Goal: Task Accomplishment & Management: Complete application form

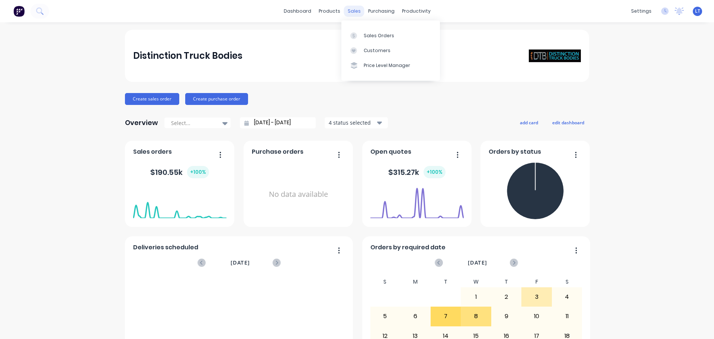
click at [352, 13] on div "sales" at bounding box center [354, 11] width 20 height 11
click at [368, 34] on div "Sales Orders" at bounding box center [379, 35] width 30 height 7
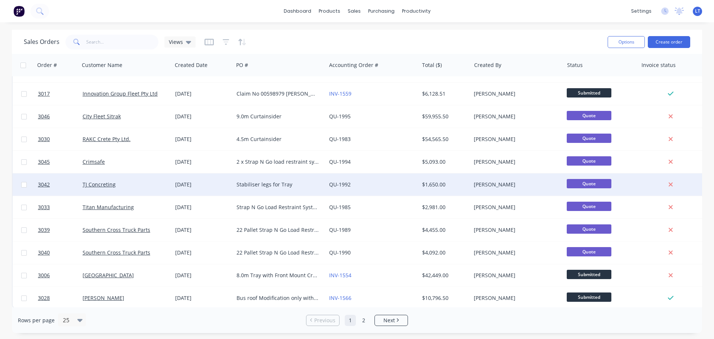
scroll to position [340, 0]
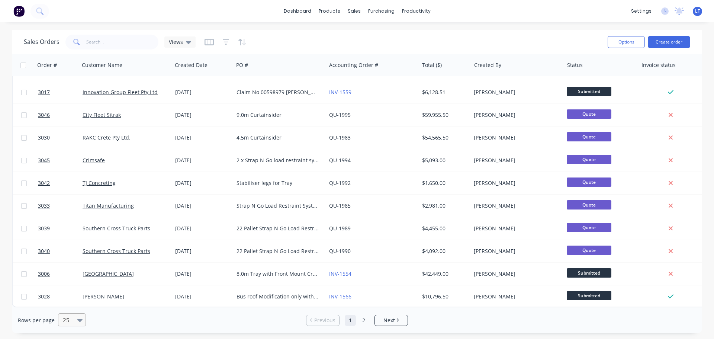
click at [77, 319] on icon at bounding box center [79, 320] width 5 height 3
click at [71, 287] on div "75" at bounding box center [71, 288] width 28 height 14
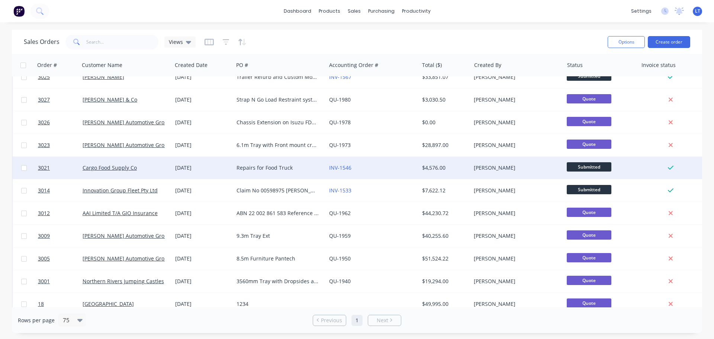
scroll to position [589, 0]
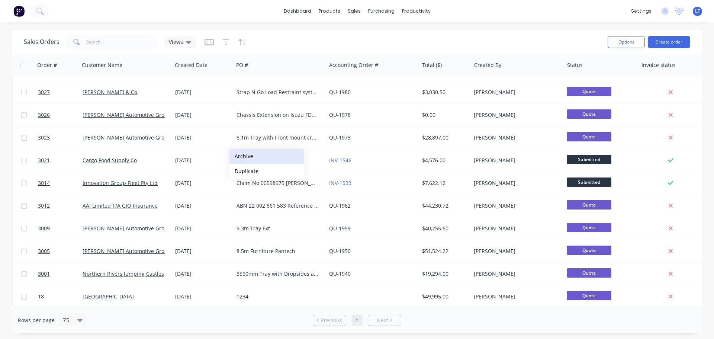
click at [243, 154] on button "Archive" at bounding box center [266, 156] width 74 height 15
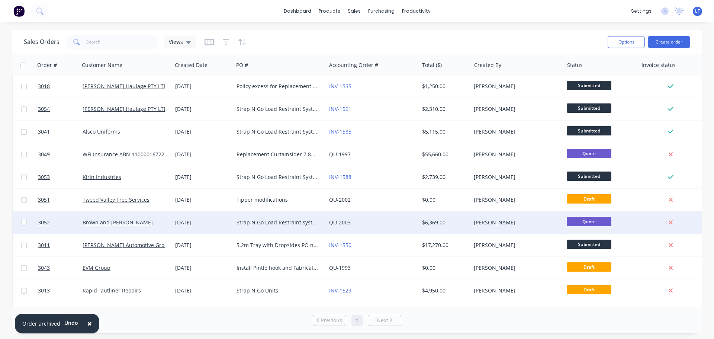
scroll to position [112, 0]
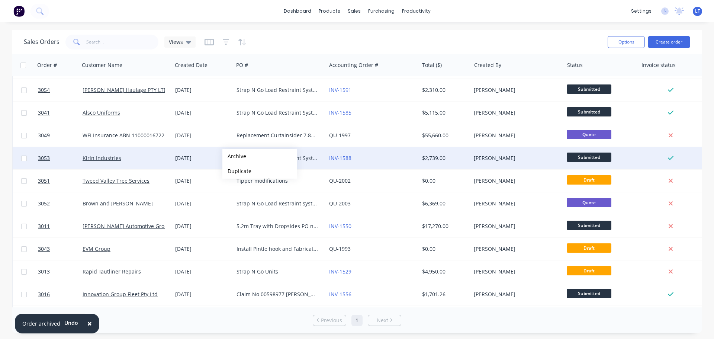
click at [236, 158] on button "Archive" at bounding box center [259, 156] width 74 height 15
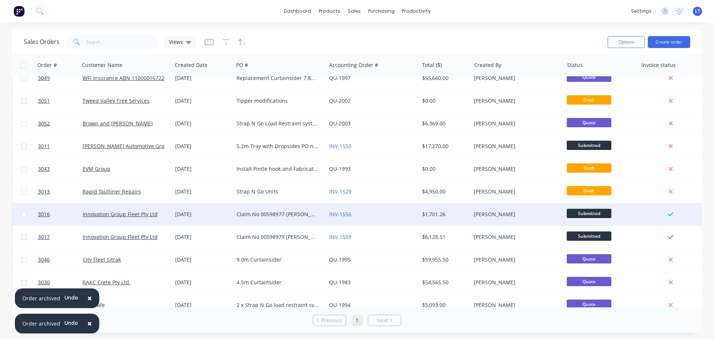
scroll to position [186, 0]
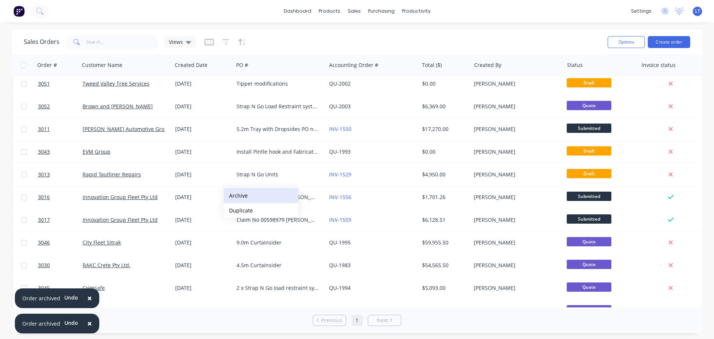
click at [236, 194] on button "Archive" at bounding box center [261, 195] width 74 height 15
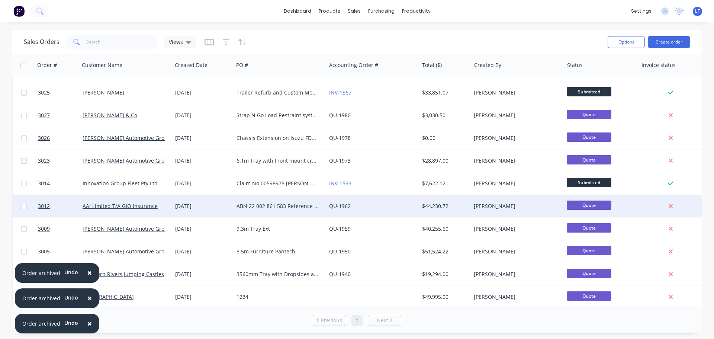
scroll to position [521, 0]
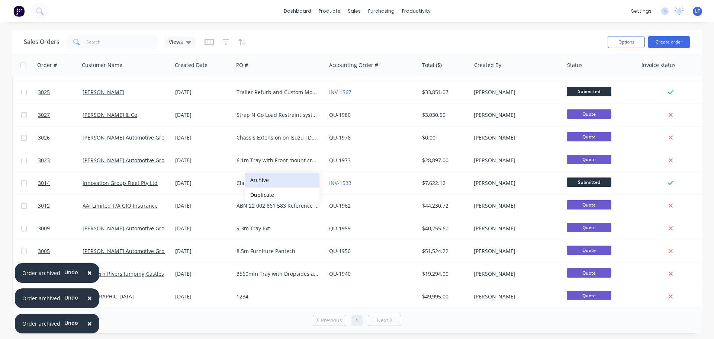
click at [257, 178] on button "Archive" at bounding box center [282, 180] width 74 height 15
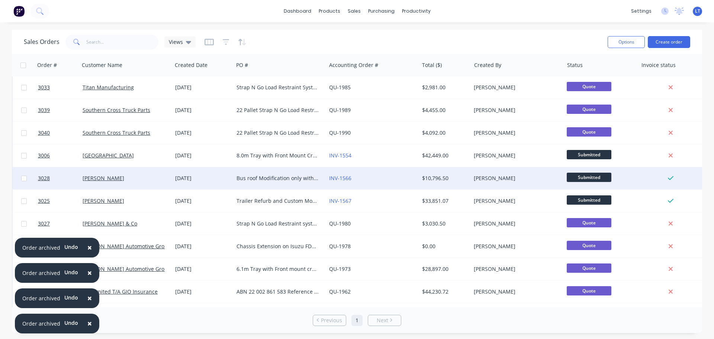
scroll to position [499, 0]
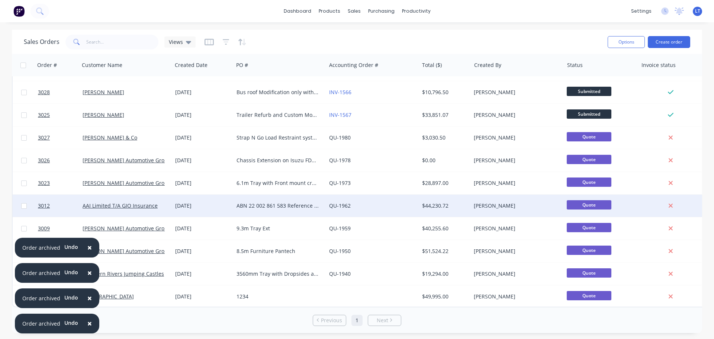
click at [264, 202] on div "ABN 22 002 861 583 Reference K009429638 [PERSON_NAME] OD 160216 [PERSON_NAME] X…" at bounding box center [277, 205] width 83 height 7
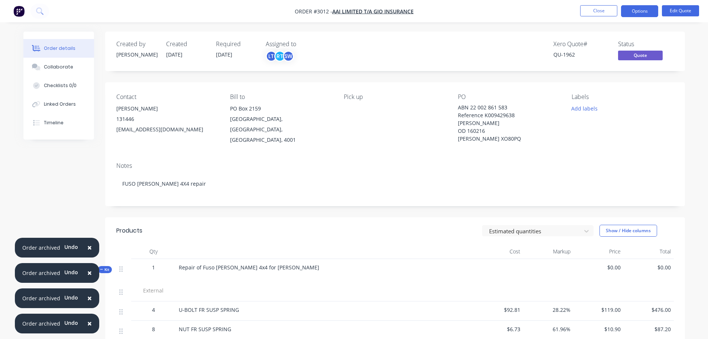
click at [88, 248] on span "×" at bounding box center [89, 247] width 4 height 10
click at [87, 271] on span "×" at bounding box center [89, 272] width 4 height 10
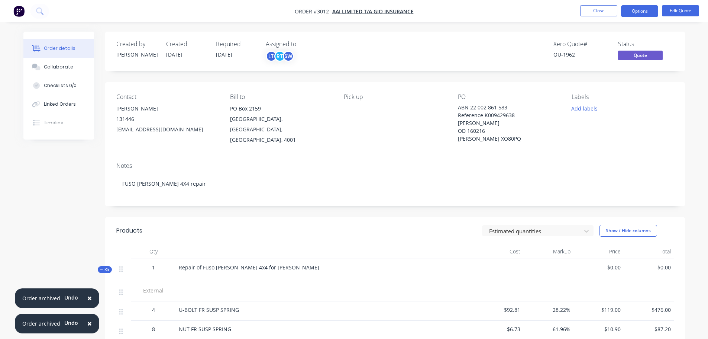
click at [88, 298] on span "×" at bounding box center [89, 298] width 4 height 10
click at [87, 321] on span "×" at bounding box center [89, 323] width 4 height 10
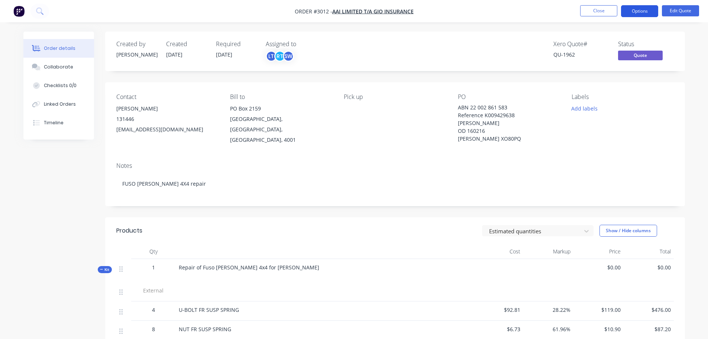
click at [637, 10] on button "Options" at bounding box center [639, 11] width 37 height 12
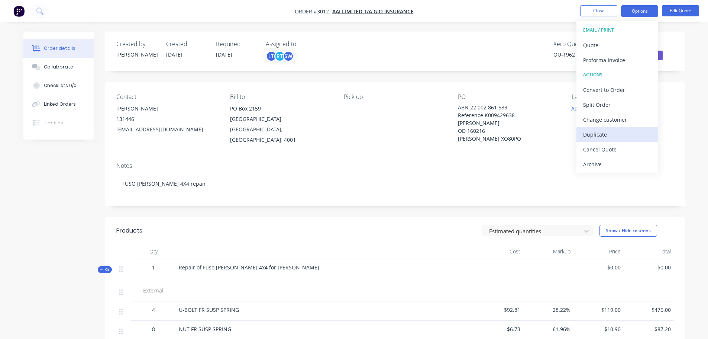
click at [594, 136] on div "Duplicate" at bounding box center [617, 134] width 68 height 11
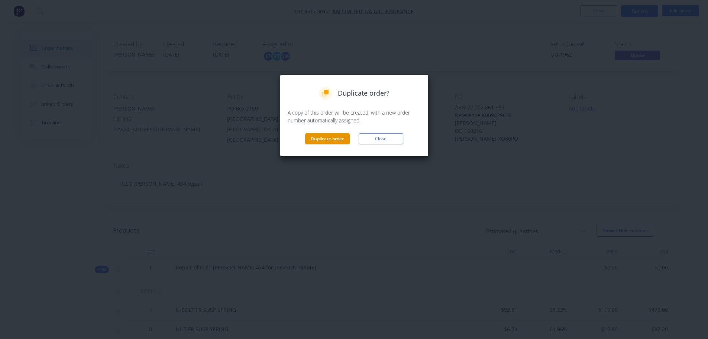
click at [322, 137] on button "Duplicate order" at bounding box center [327, 138] width 45 height 11
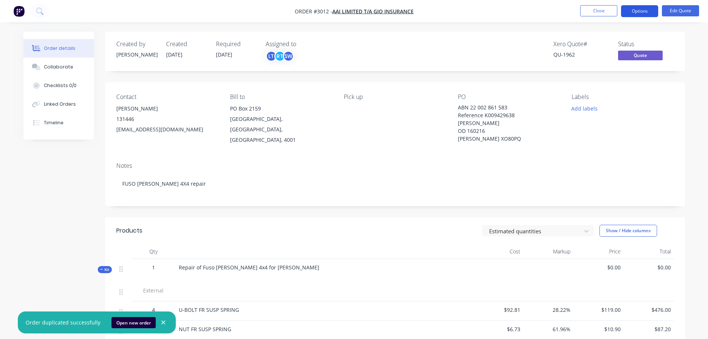
click at [641, 7] on button "Options" at bounding box center [639, 11] width 37 height 12
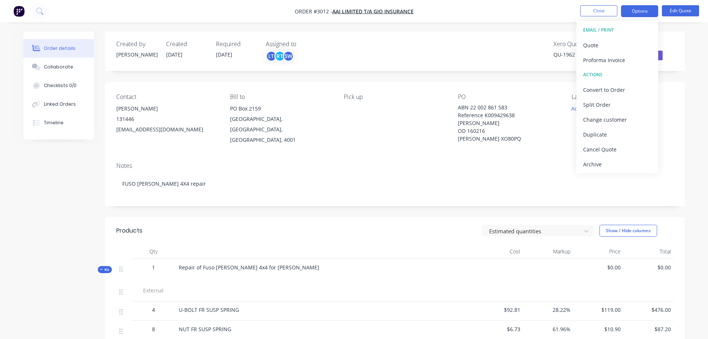
click at [55, 47] on div "Order details" at bounding box center [60, 48] width 32 height 7
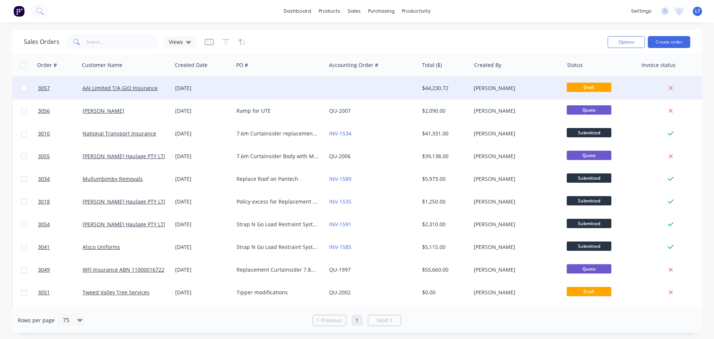
click at [248, 83] on div at bounding box center [279, 88] width 93 height 22
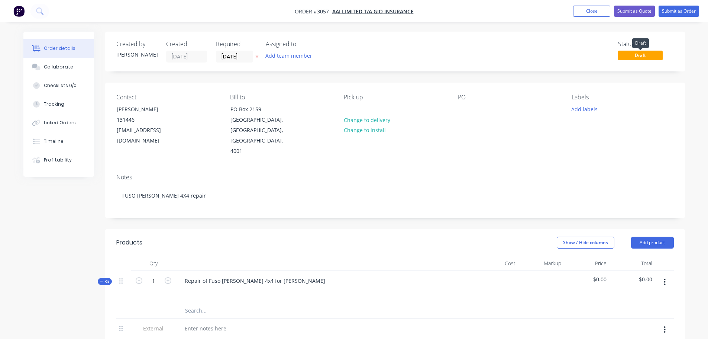
click at [631, 56] on span "Draft" at bounding box center [640, 55] width 45 height 9
click at [625, 9] on button "Submit as Quote" at bounding box center [634, 11] width 41 height 11
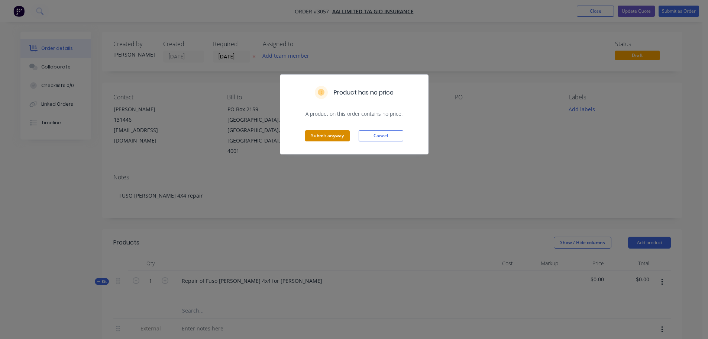
click at [309, 133] on button "Submit anyway" at bounding box center [327, 135] width 45 height 11
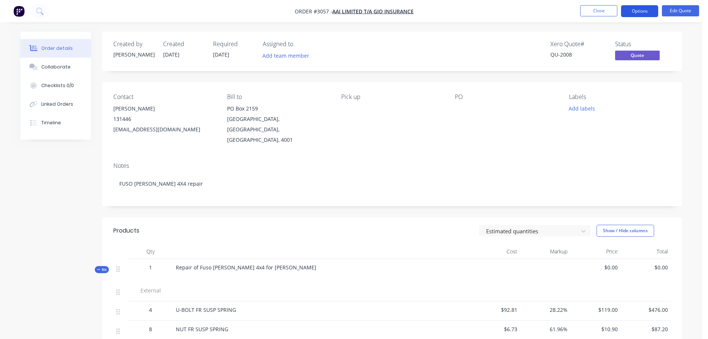
click at [629, 12] on button "Options" at bounding box center [639, 11] width 37 height 12
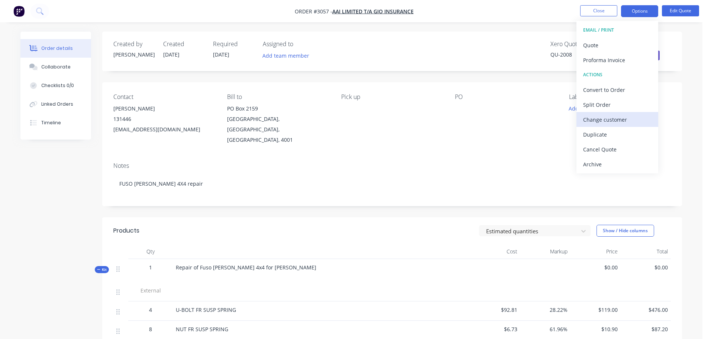
click at [594, 114] on div "Change customer" at bounding box center [617, 119] width 68 height 11
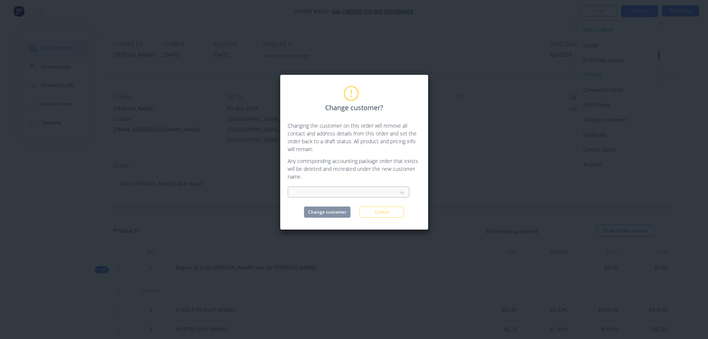
click at [337, 189] on div at bounding box center [343, 192] width 99 height 9
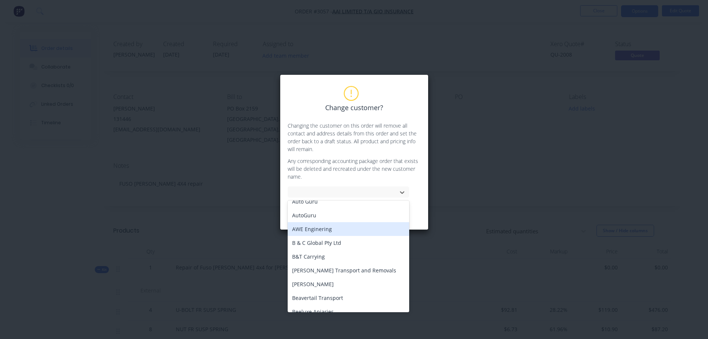
scroll to position [483, 0]
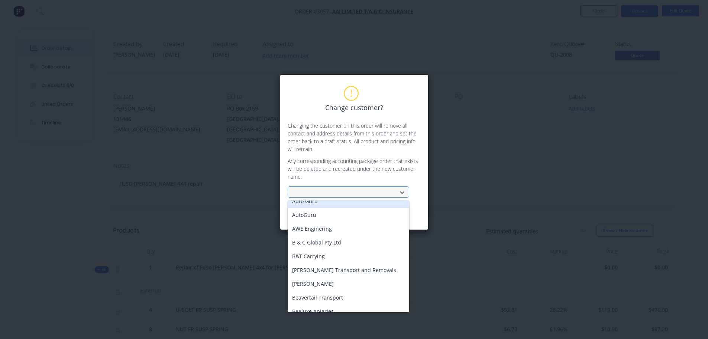
click at [311, 188] on div at bounding box center [343, 192] width 99 height 9
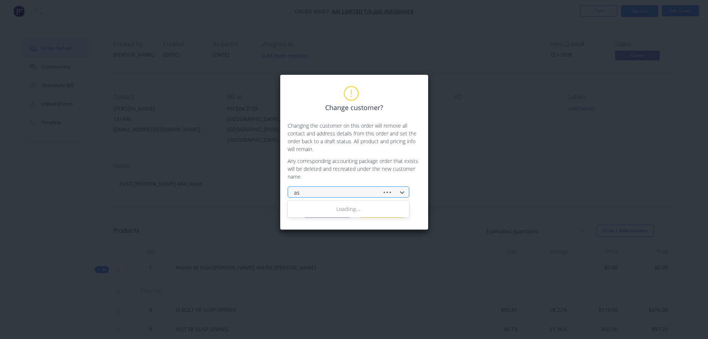
type input "a"
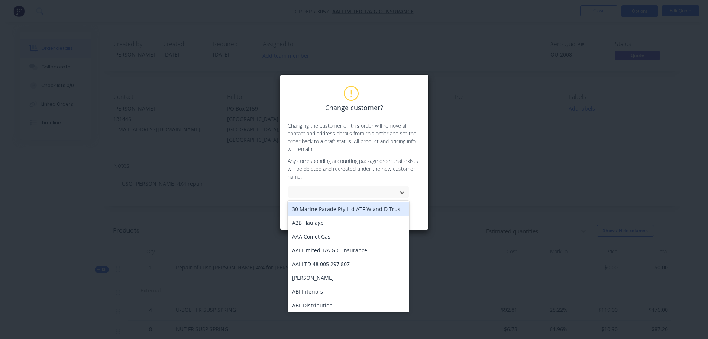
click at [226, 156] on div "Change customer? Changing the customer on this order will remove all contact an…" at bounding box center [354, 169] width 708 height 339
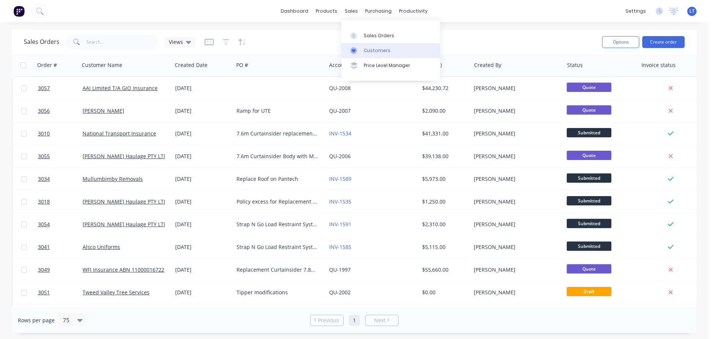
click at [375, 50] on div "Customers" at bounding box center [377, 50] width 27 height 7
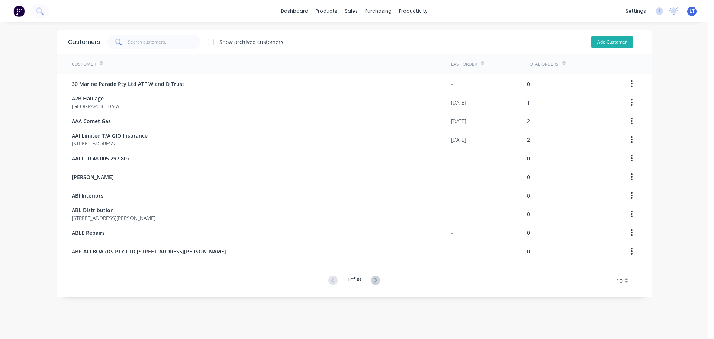
click at [611, 42] on button "Add Customer" at bounding box center [612, 41] width 42 height 11
select select "AU"
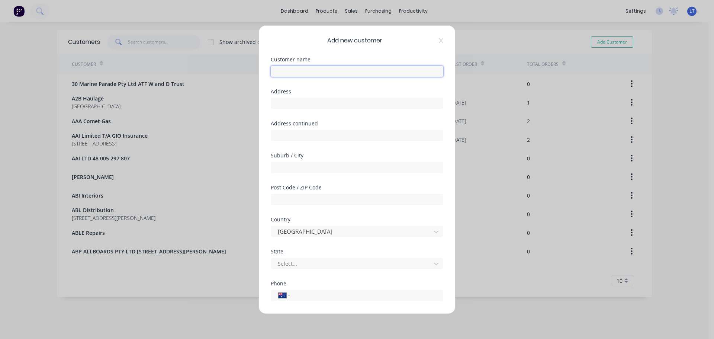
click at [301, 71] on input "text" at bounding box center [357, 70] width 173 height 11
type input "a"
type input "All States"
click at [141, 12] on div "Add new customer Customer name All States Address Address continued Suburb / Ci…" at bounding box center [357, 169] width 714 height 339
click at [439, 41] on icon at bounding box center [441, 40] width 4 height 5
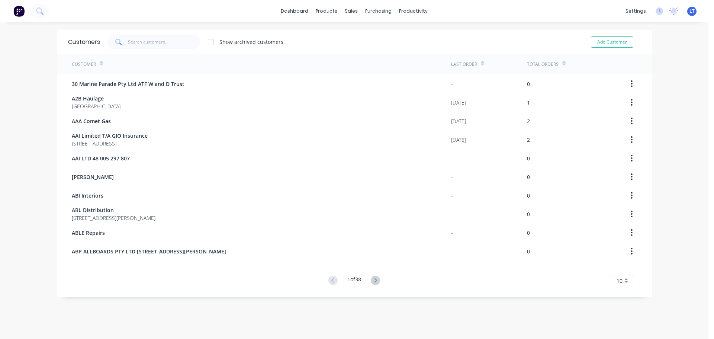
click at [22, 9] on img at bounding box center [18, 11] width 11 height 11
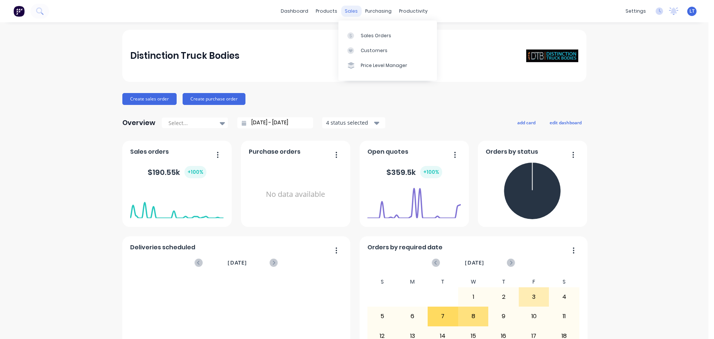
click at [351, 9] on div "sales" at bounding box center [351, 11] width 20 height 11
click at [358, 33] on link "Sales Orders" at bounding box center [387, 35] width 99 height 15
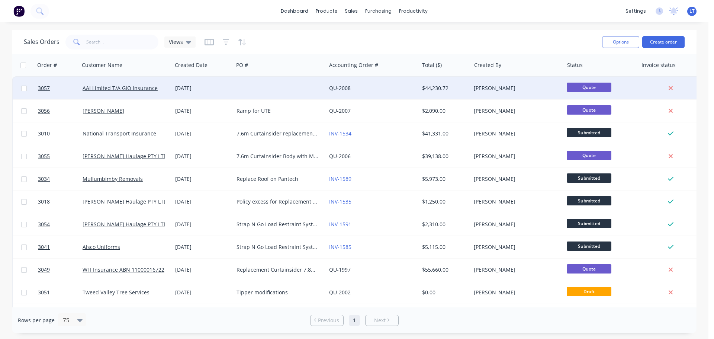
click at [245, 87] on div at bounding box center [279, 88] width 93 height 22
